Goal: Ask a question

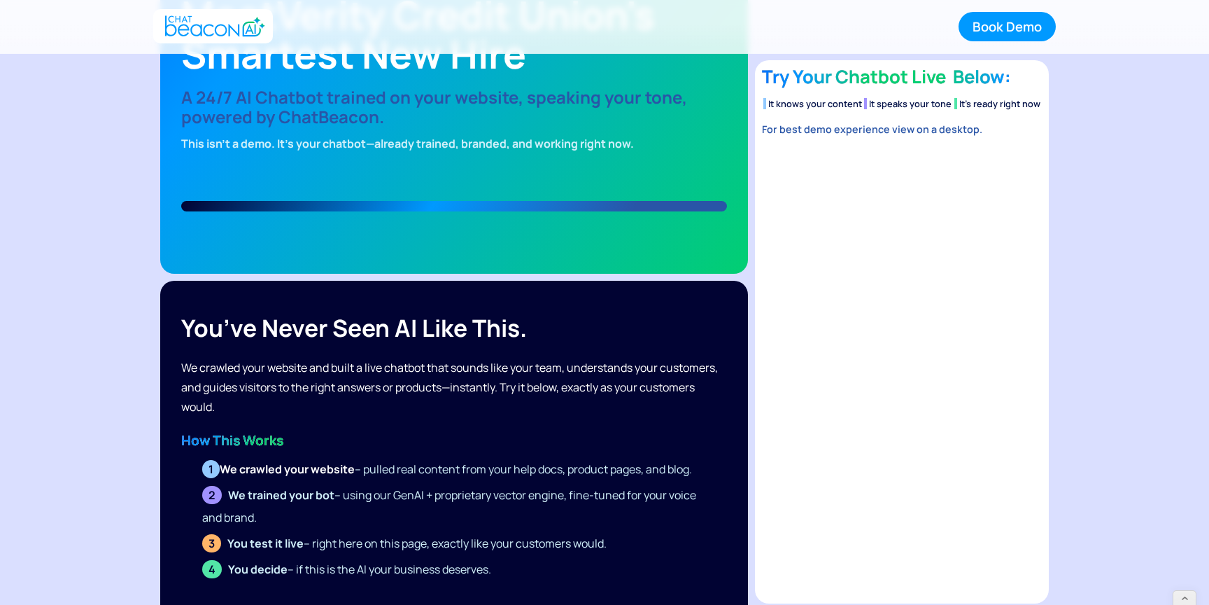
scroll to position [186, 0]
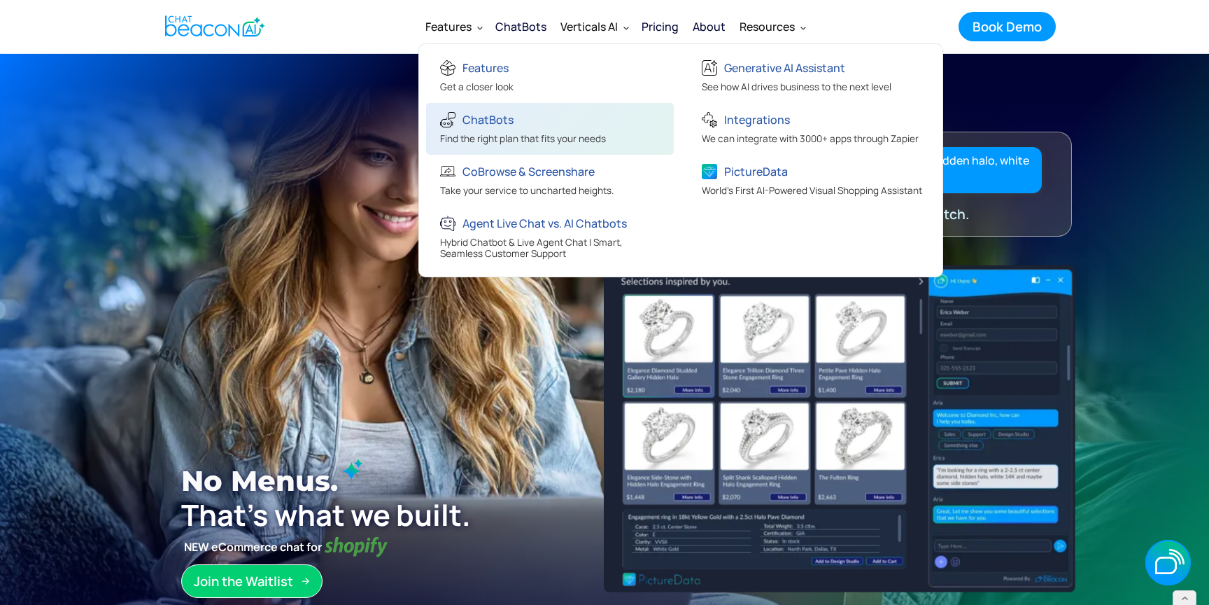
click at [506, 122] on div "ChatBots" at bounding box center [488, 120] width 51 height 20
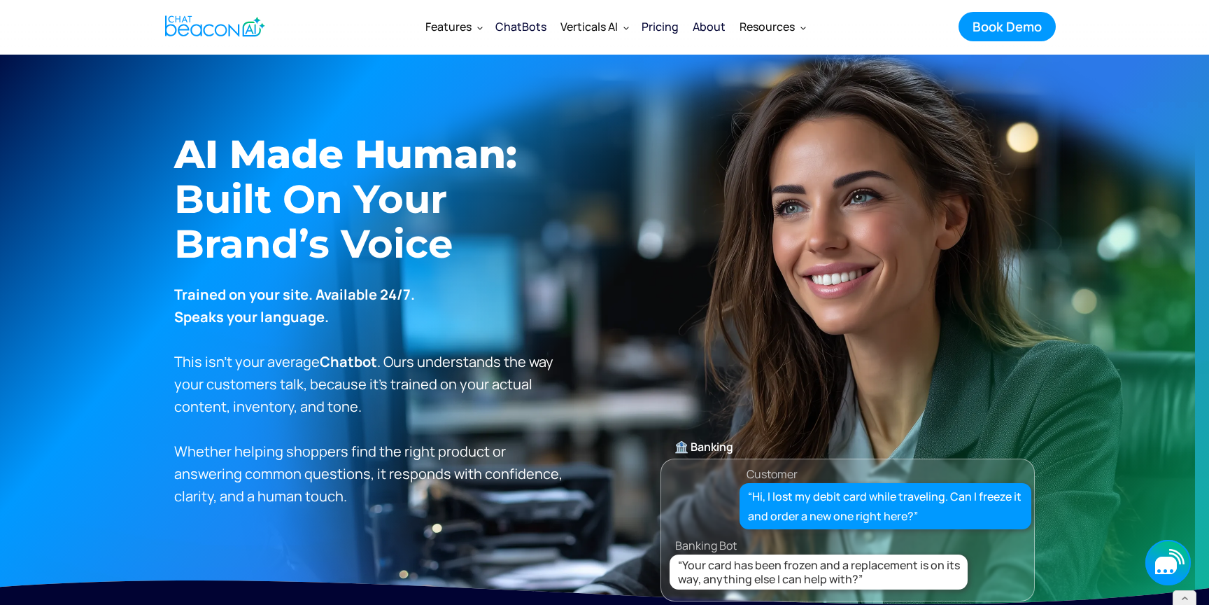
click at [1169, 574] on icon "button" at bounding box center [1167, 561] width 45 height 45
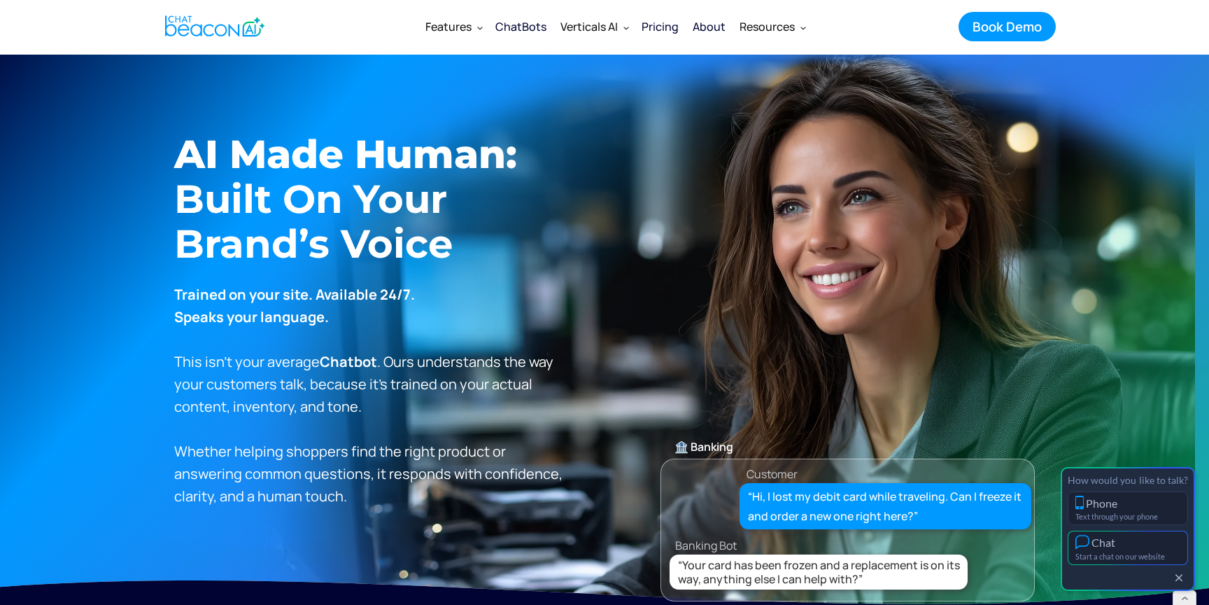
click at [1148, 542] on div "Chat" at bounding box center [1127, 542] width 105 height 15
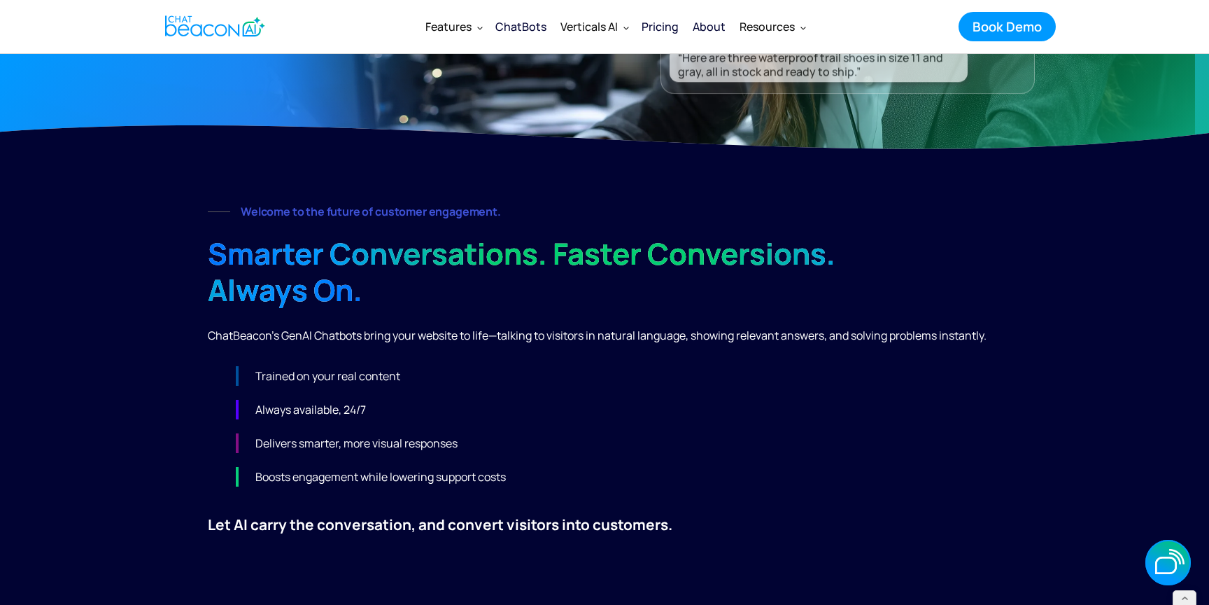
scroll to position [220, 0]
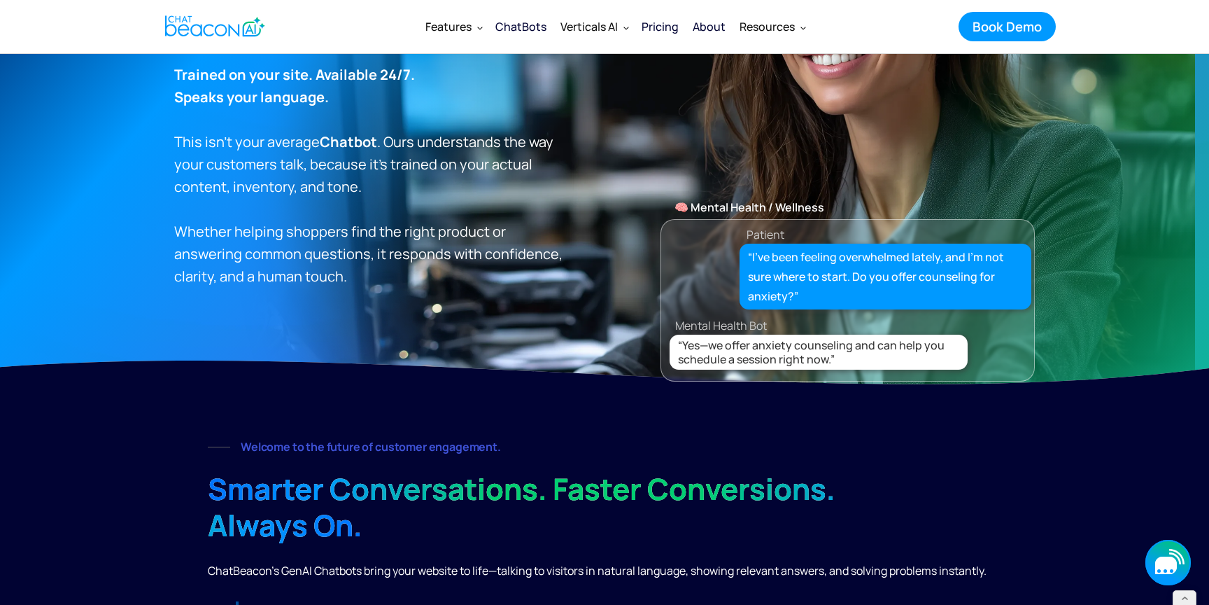
click at [1162, 542] on icon "button" at bounding box center [1167, 561] width 45 height 45
